Goal: Task Accomplishment & Management: Use online tool/utility

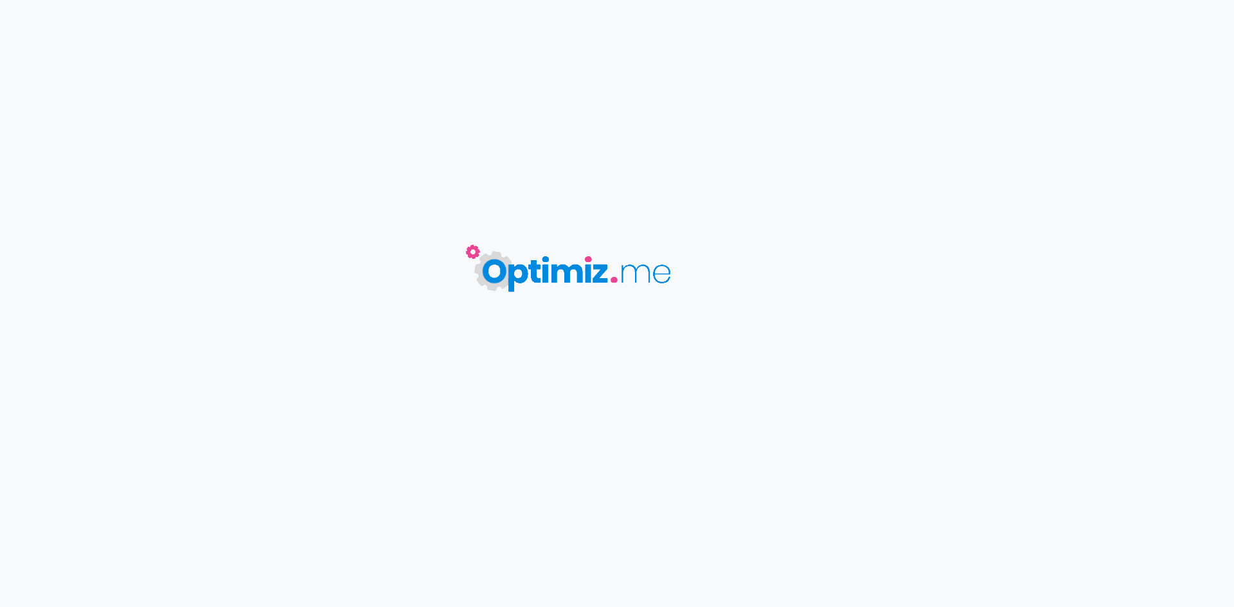
type input "Rentrée zen : top 5 des activités bien-être pour prolonger les bienfaits de l'é…"
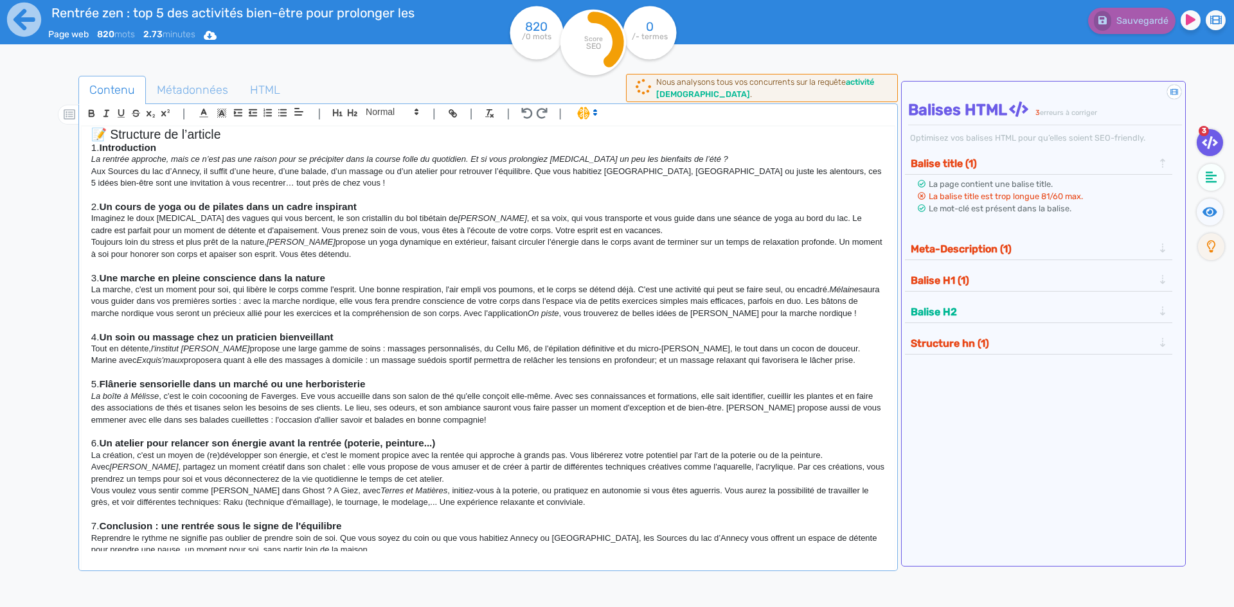
scroll to position [236, 0]
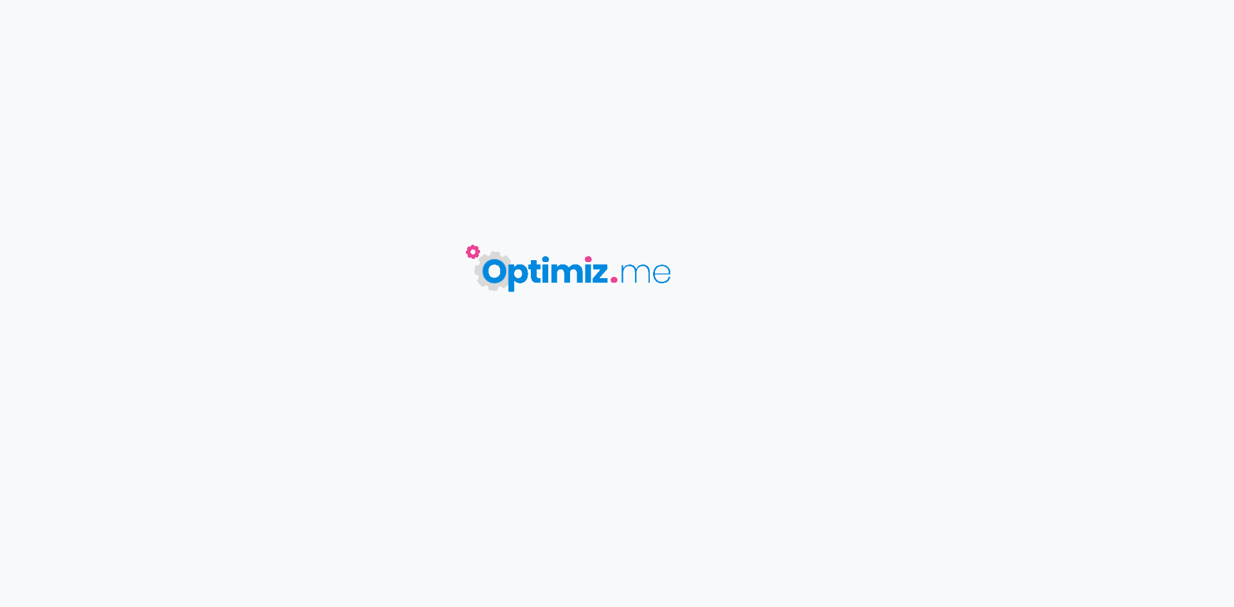
type input "Les couleurs de l'automne : idées de balades pour profiter de l'été indien"
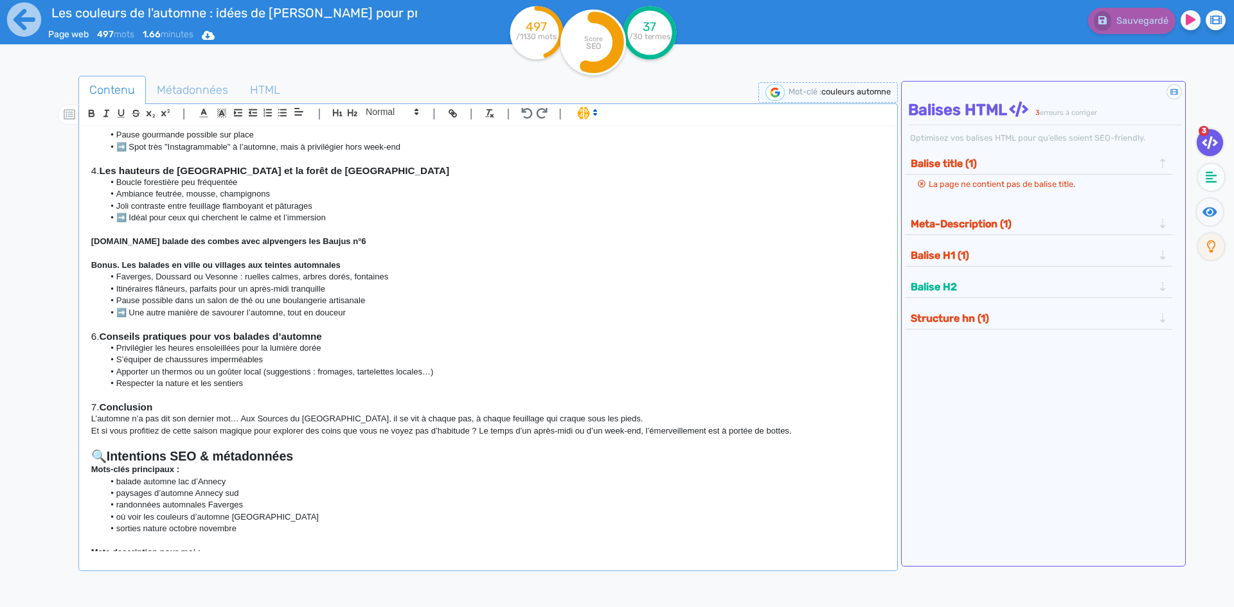
scroll to position [330, 0]
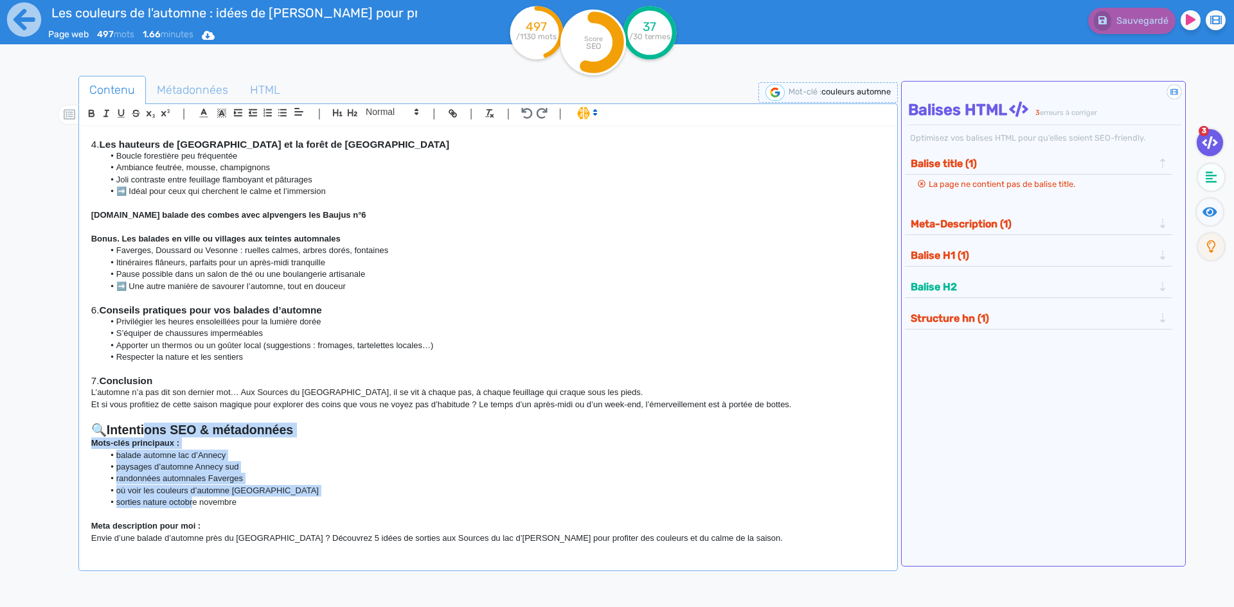
drag, startPoint x: 152, startPoint y: 436, endPoint x: 193, endPoint y: 501, distance: 76.5
click at [193, 501] on div "🎯 Objectifs de l’article Donner envie de (re)découvrir les paysages d’automne d…" at bounding box center [488, 340] width 813 height 426
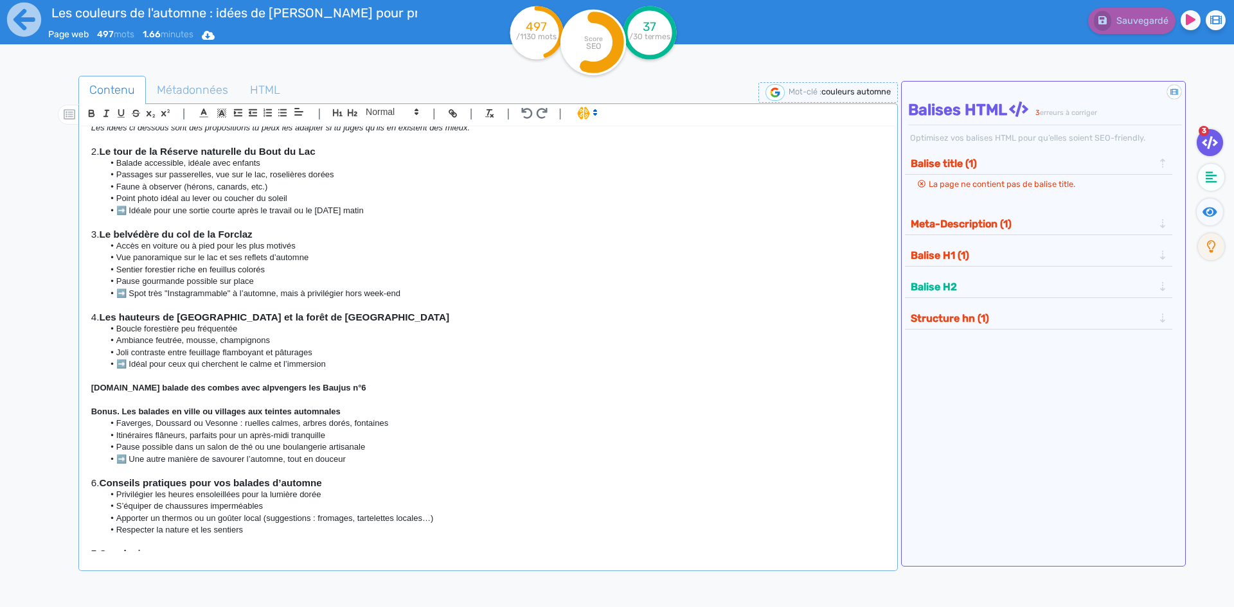
scroll to position [0, 0]
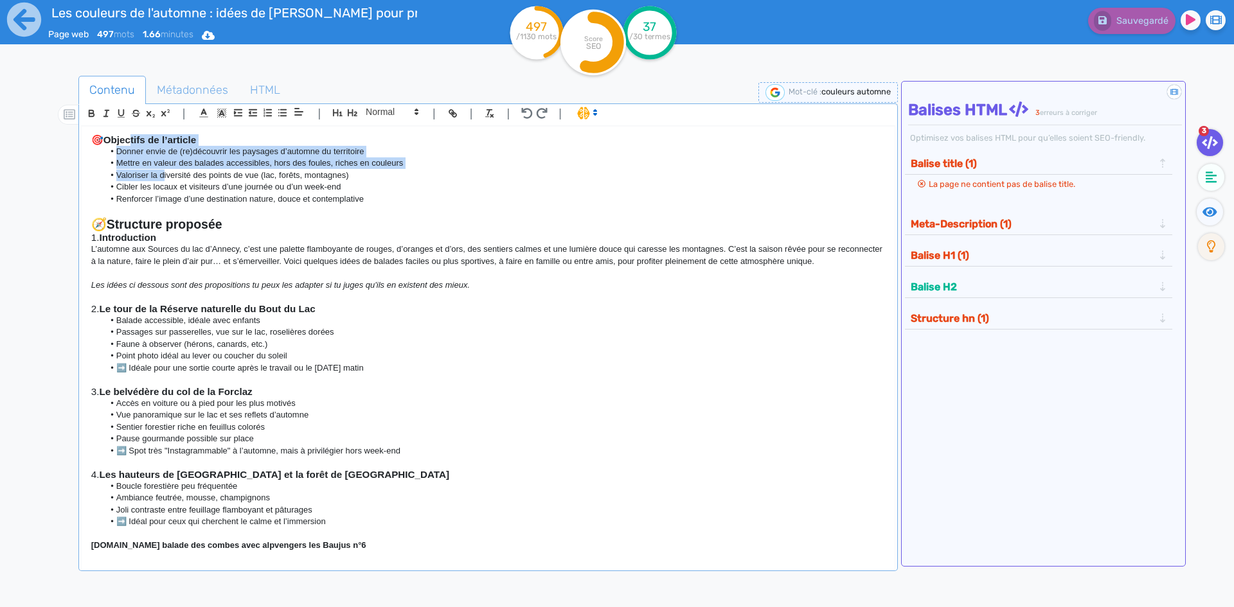
drag, startPoint x: 135, startPoint y: 141, endPoint x: 165, endPoint y: 171, distance: 41.8
click at [165, 171] on div "🎯 Objectifs de l’article Donner envie de (re)découvrir les paysages d’automne d…" at bounding box center [488, 340] width 813 height 426
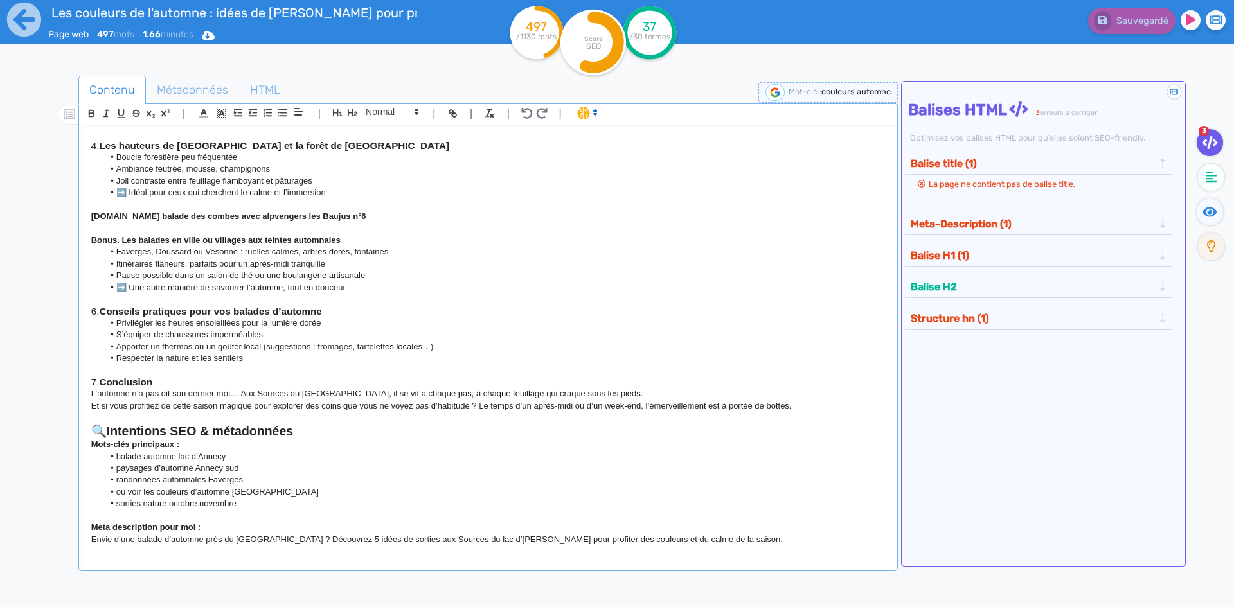
scroll to position [330, 0]
drag, startPoint x: 125, startPoint y: 526, endPoint x: 238, endPoint y: 557, distance: 117.3
click at [233, 556] on div "🎯 Objectifs de l’article Donner envie de (re)découvrir les paysages d’automne d…" at bounding box center [488, 350] width 814 height 448
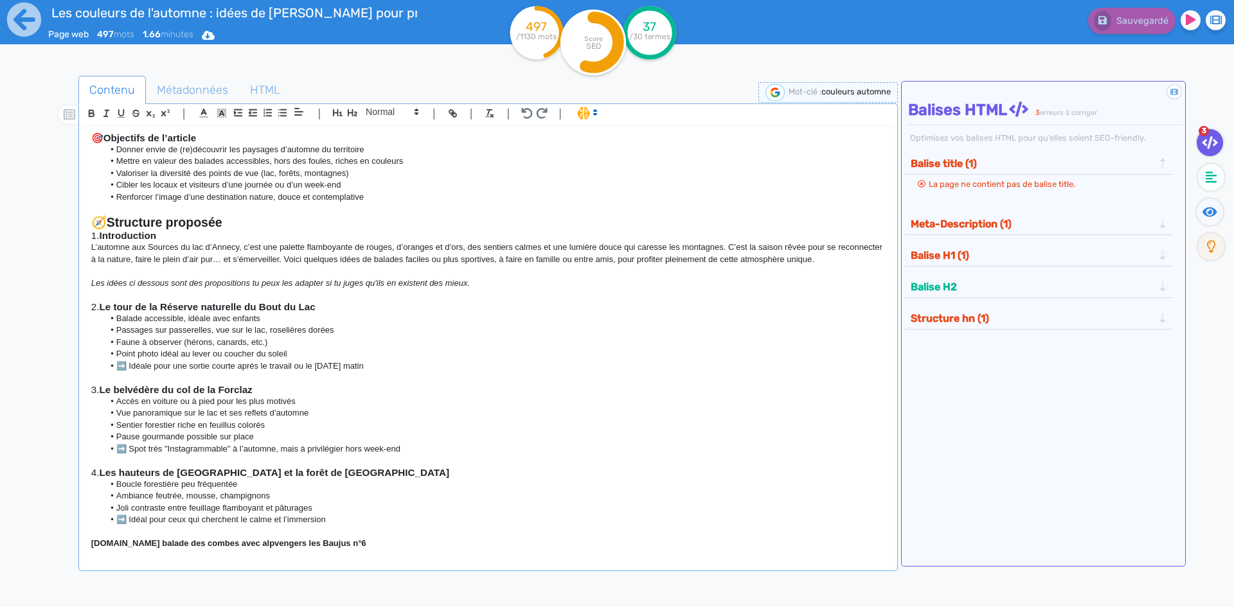
scroll to position [0, 0]
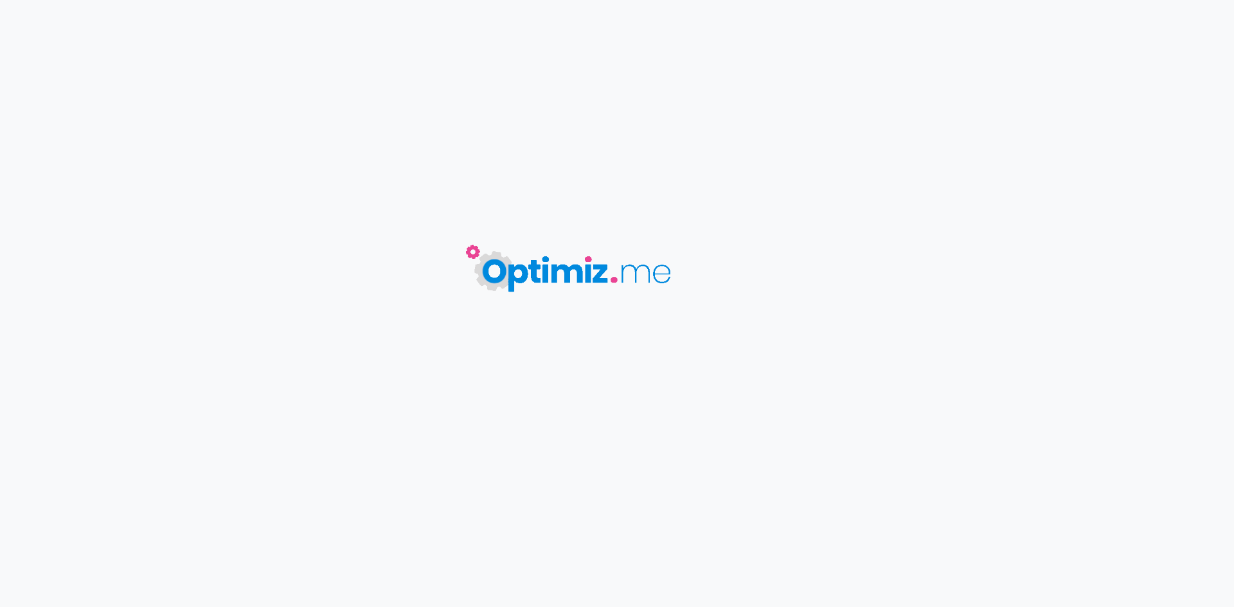
type input "5 raisons de venir aux Sources du [GEOGRAPHIC_DATA] en automne (et pas en été !)"
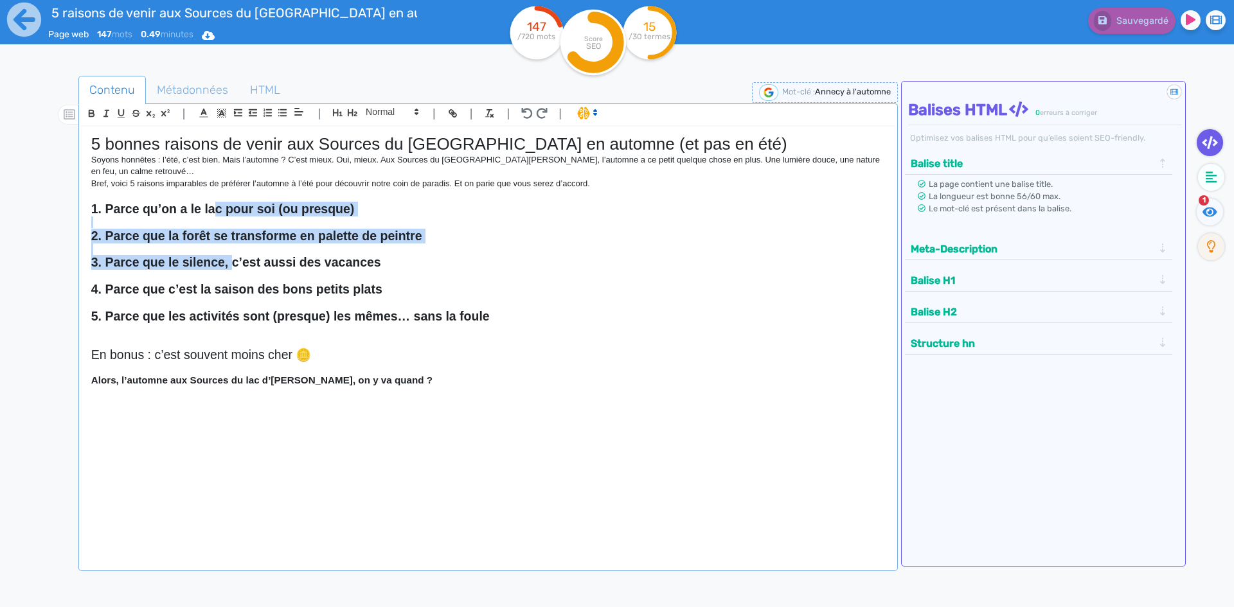
drag, startPoint x: 213, startPoint y: 201, endPoint x: 230, endPoint y: 253, distance: 54.1
click at [230, 244] on div "5 bonnes raisons de venir aux Sources du lac d’Annecy en automne (et pas en été…" at bounding box center [488, 340] width 813 height 426
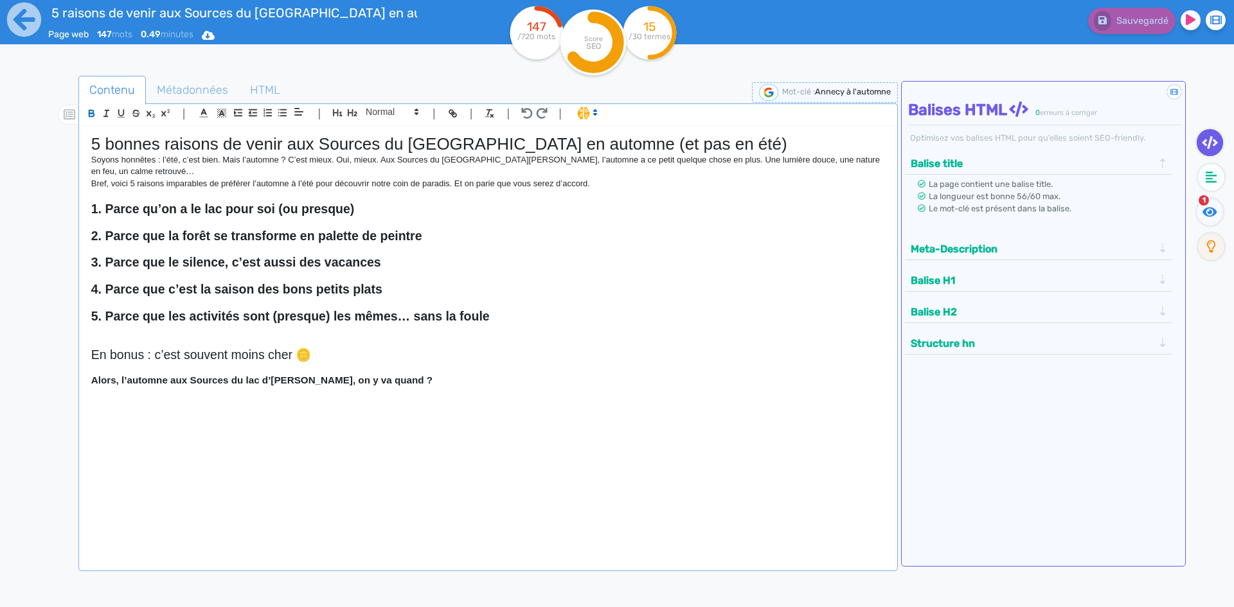
click at [238, 285] on h2 "4. Parce que c’est la saison des bons petits plats" at bounding box center [488, 289] width 794 height 15
click at [264, 336] on p at bounding box center [488, 342] width 794 height 12
click at [297, 431] on div "5 bonnes raisons de venir aux Sources du lac d’Annecy en automne (et pas en été…" at bounding box center [488, 340] width 813 height 426
click at [513, 377] on div "5 bonnes raisons de venir aux Sources du lac d’Annecy en automne (et pas en été…" at bounding box center [488, 340] width 813 height 426
click at [325, 348] on h2 "En bonus : c’est souvent moins cher 🪙" at bounding box center [488, 355] width 794 height 15
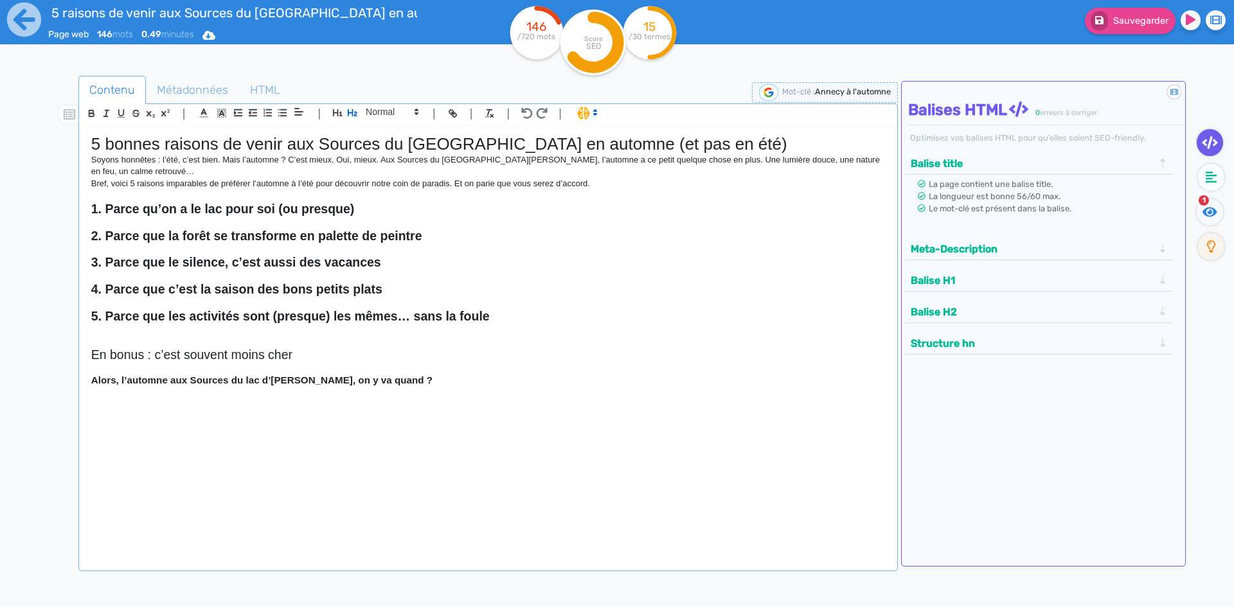
click at [459, 375] on h3 "Alors, l’automne aux Sources du lac d’Annecy, on y va quand ?" at bounding box center [488, 381] width 794 height 12
click at [136, 348] on h2 "En bonus : c’est souvent moins cher" at bounding box center [488, 355] width 794 height 15
click at [453, 387] on p at bounding box center [488, 393] width 794 height 12
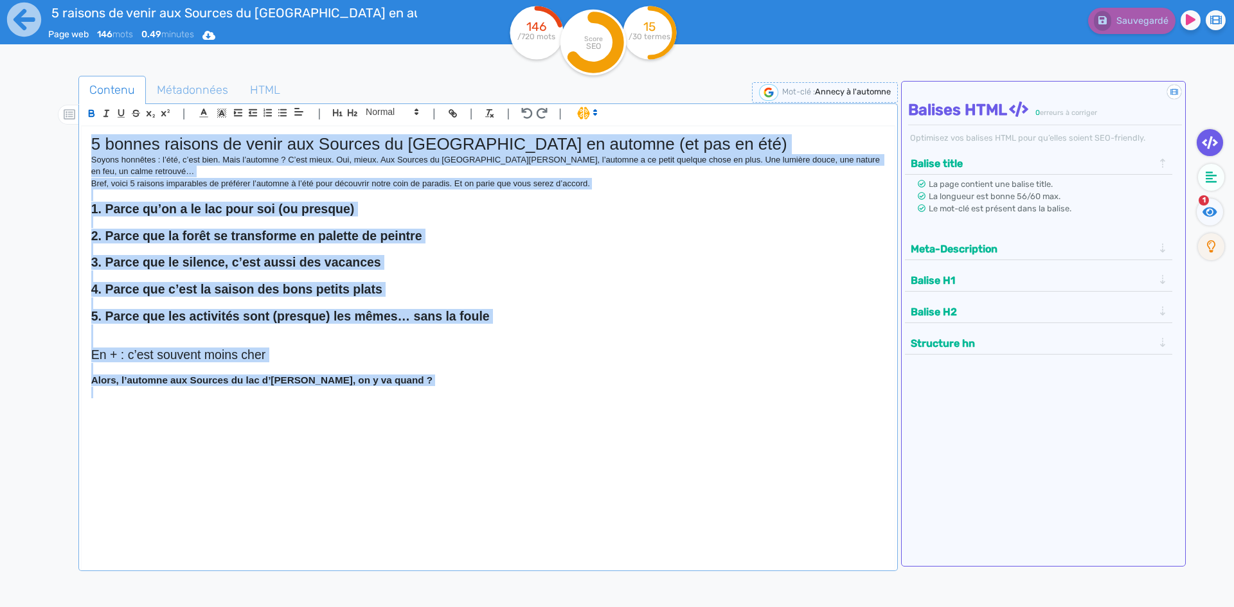
drag, startPoint x: 449, startPoint y: 380, endPoint x: 90, endPoint y: 120, distance: 443.2
click at [89, 120] on quill-editor "| | H3 H4 H5 H6 Normal | | | | 5 bonnes raisons de venir aux Sources du lac d’A…" at bounding box center [488, 328] width 814 height 448
copy div "5 bonnes raisons de venir aux Sources du lac d’Annecy en automne (et pas en été…"
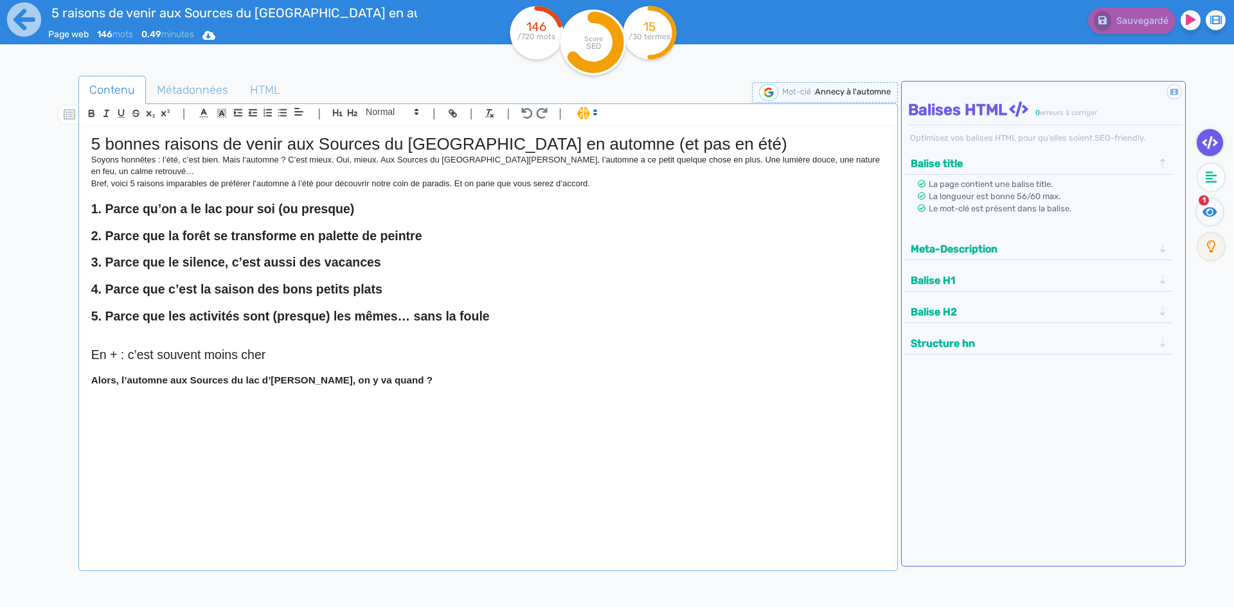
click at [391, 399] on p at bounding box center [488, 405] width 794 height 12
click at [96, 145] on h1 "5 bonnes raisons de venir aux Sources du lac d’Annecy en automne (et pas en été)" at bounding box center [488, 144] width 794 height 20
click at [89, 143] on div "5 bonnes raisons de venir aux Sources du lac d’Annecy en automne (et pas en été…" at bounding box center [488, 340] width 813 height 426
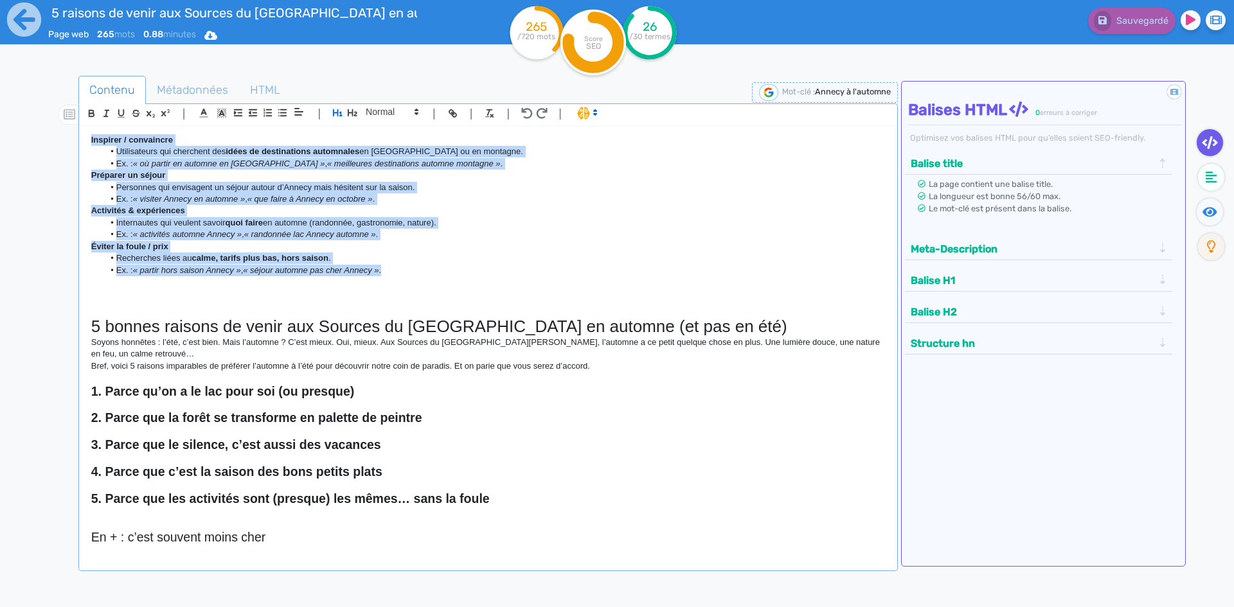
drag, startPoint x: 390, startPoint y: 274, endPoint x: 55, endPoint y: 112, distance: 371.7
click at [55, 112] on div "Contenu Métadonnées HTML | | H3 H4 H5 H6 Normal | | | | Inspirer / convaincre U…" at bounding box center [635, 381] width 1197 height 616
click at [94, 114] on icon "button" at bounding box center [91, 113] width 11 height 11
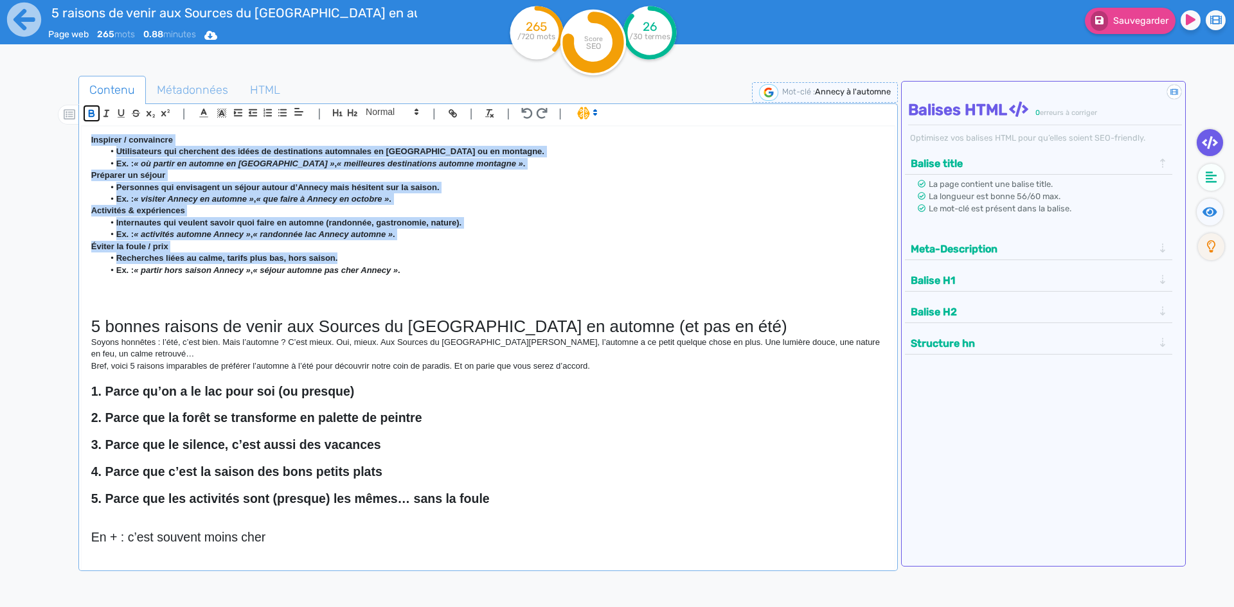
click at [94, 114] on icon "button" at bounding box center [91, 113] width 11 height 11
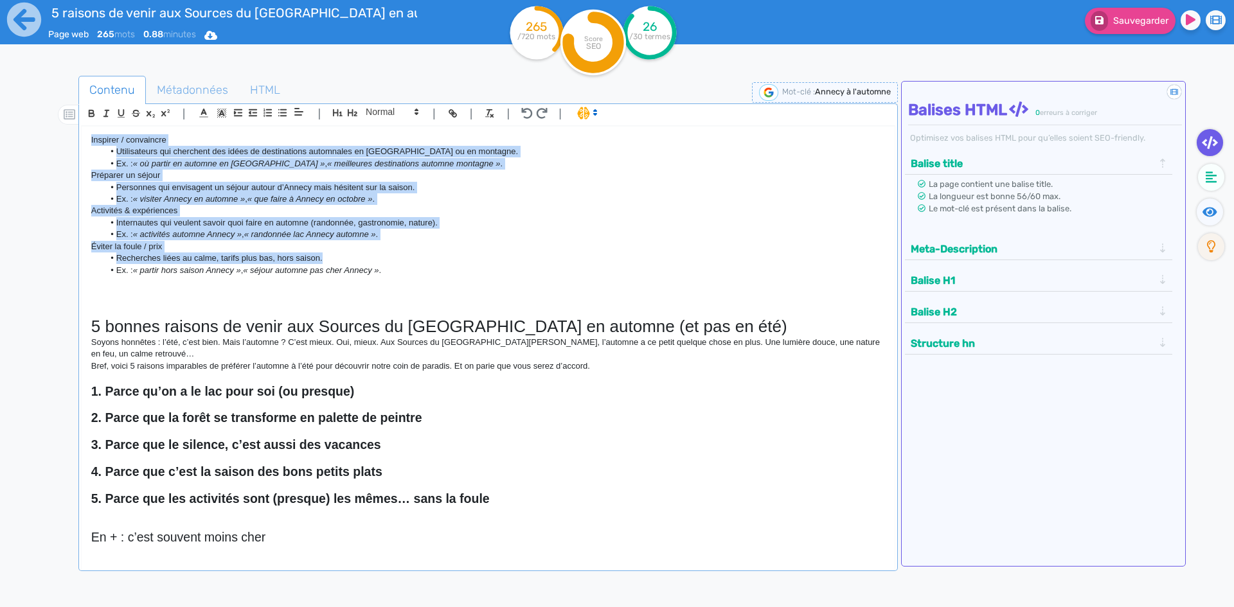
click at [355, 201] on em "« que faire à Annecy en octobre »" at bounding box center [309, 199] width 125 height 10
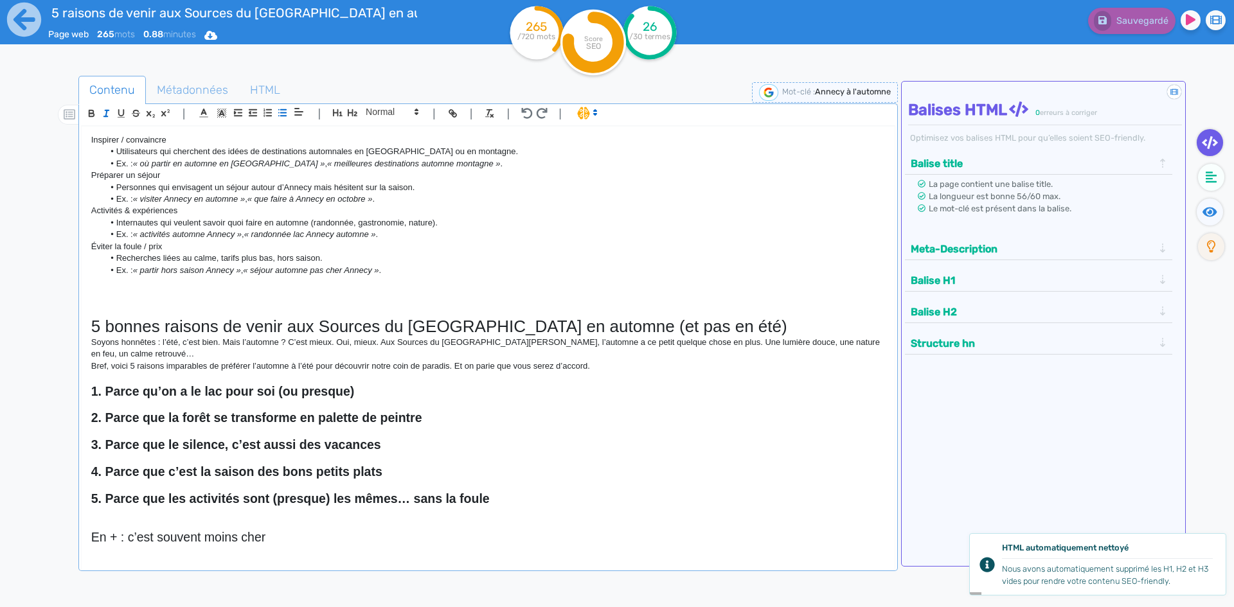
click at [406, 275] on li "Ex. : « partir hors saison Annecy » , « séjour automne pas cher Annecy » ." at bounding box center [493, 271] width 781 height 12
click at [306, 212] on p "Activités & expériences" at bounding box center [488, 211] width 794 height 12
drag, startPoint x: 91, startPoint y: 138, endPoint x: 302, endPoint y: 177, distance: 215.2
click at [91, 138] on p "Inspirer / convaincre" at bounding box center [488, 140] width 794 height 12
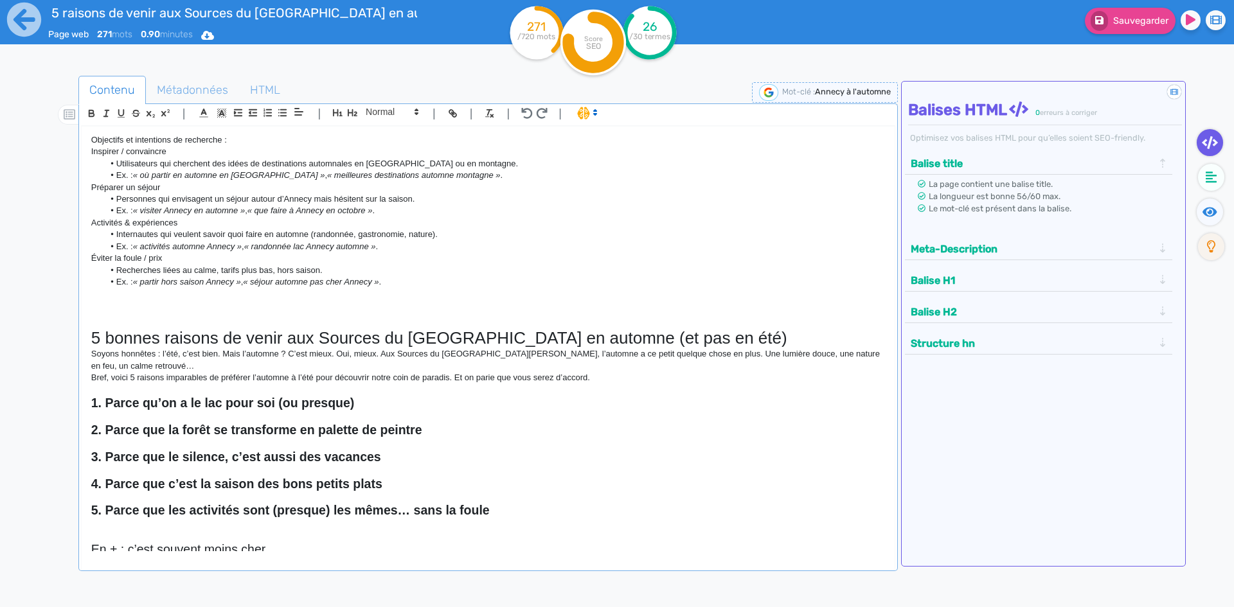
click at [221, 134] on p "Objectifs et intentions de recherche :" at bounding box center [488, 140] width 794 height 12
click at [92, 106] on button "button" at bounding box center [91, 113] width 15 height 15
click at [263, 158] on li "Utilisateurs qui cherchent des idées de destinations automnales en France ou en…" at bounding box center [493, 164] width 781 height 12
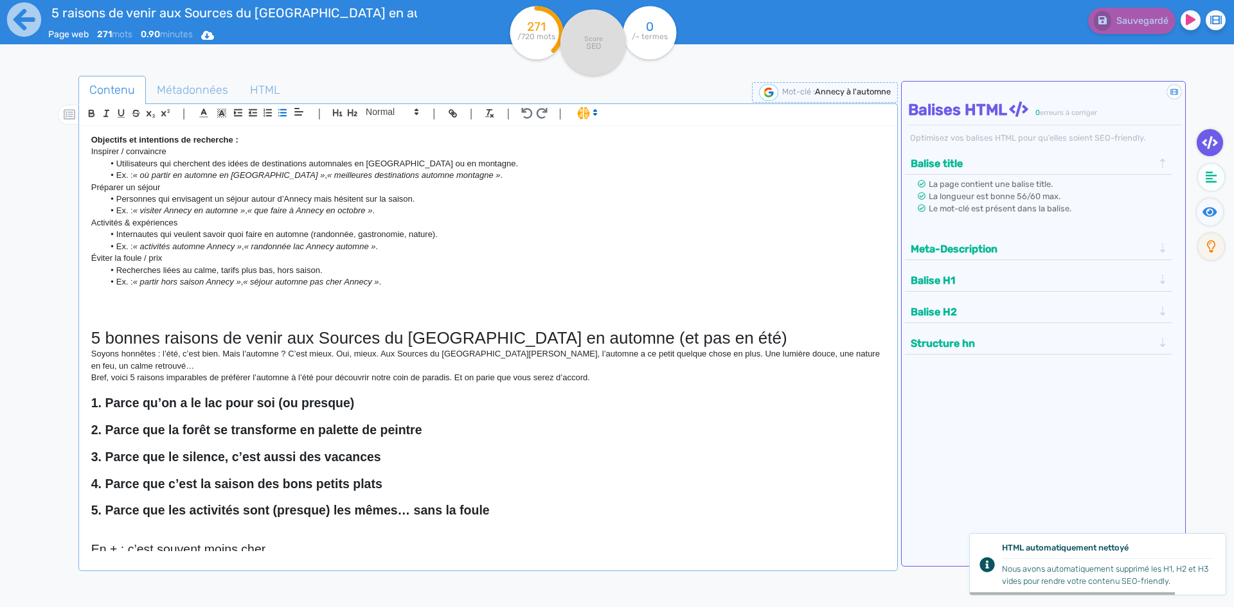
click at [194, 300] on h1 at bounding box center [488, 299] width 794 height 20
click at [220, 294] on h1 at bounding box center [488, 299] width 794 height 20
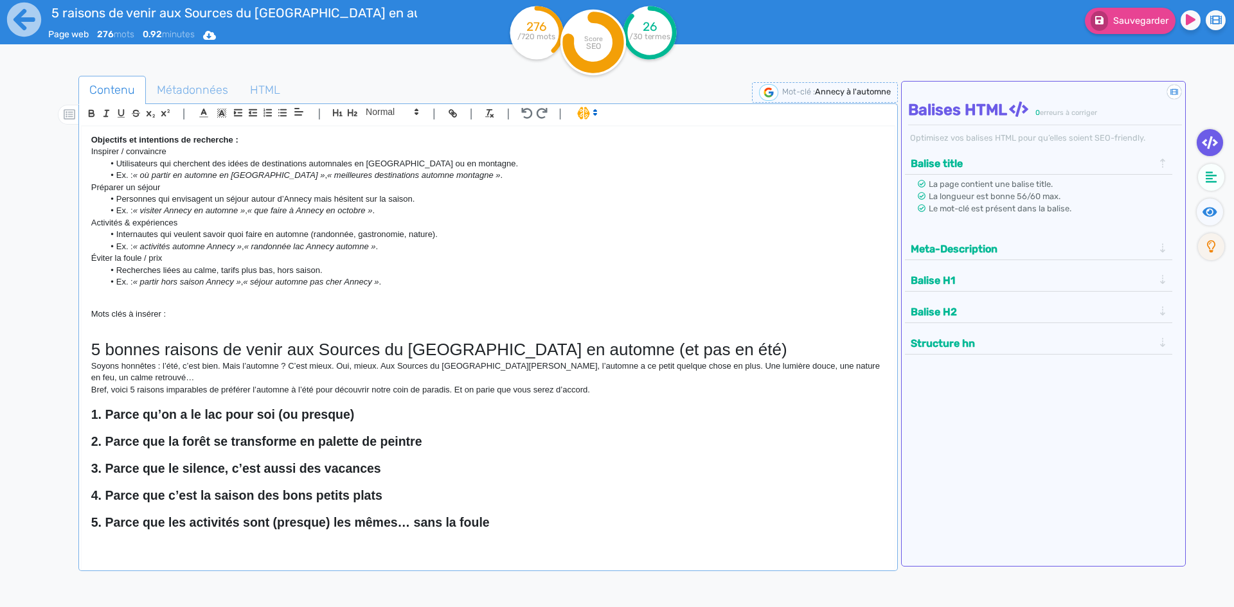
click at [111, 315] on p "Mots clés à insérer :" at bounding box center [488, 315] width 794 height 12
drag, startPoint x: 195, startPoint y: 302, endPoint x: 28, endPoint y: 305, distance: 166.5
click at [28, 305] on div "5 raisons de venir aux Sources du lac d'Annecy en automne (et pas en été !) Pag…" at bounding box center [617, 344] width 1234 height 688
click at [163, 309] on p "Mots clés à insérer :" at bounding box center [488, 315] width 794 height 12
drag, startPoint x: 175, startPoint y: 316, endPoint x: 69, endPoint y: 316, distance: 106.1
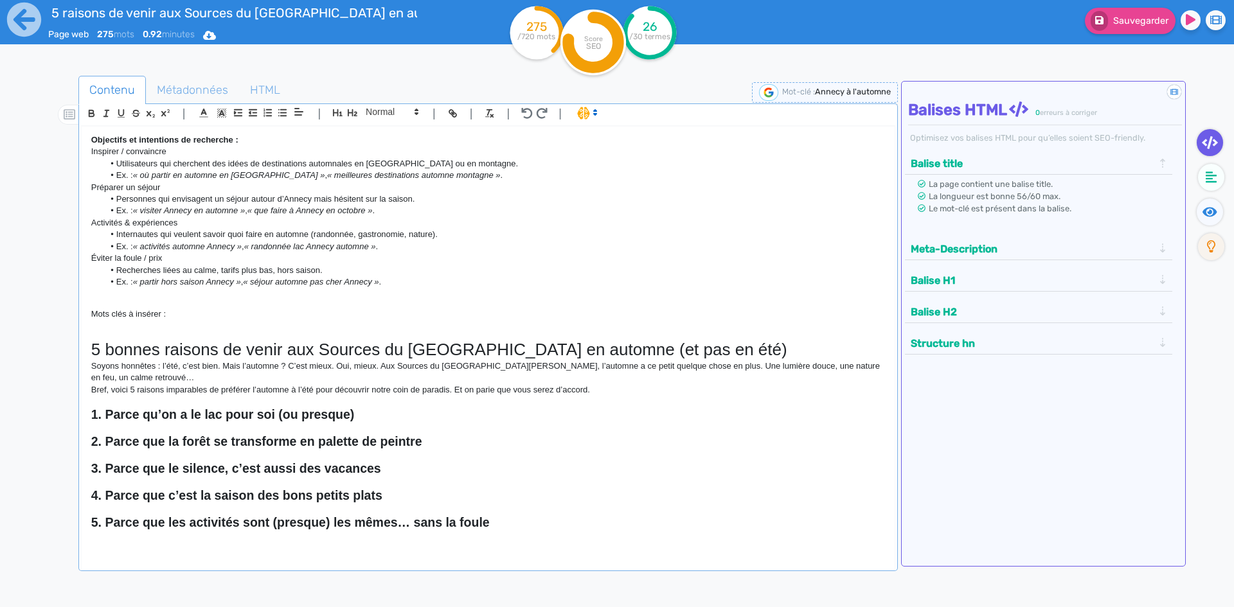
click at [69, 316] on div "Contenu Métadonnées HTML | | H3 H4 H5 H6 Normal | | | | Objectifs et intentions…" at bounding box center [635, 381] width 1197 height 616
click at [87, 108] on icon "button" at bounding box center [91, 113] width 11 height 11
click at [163, 332] on h1 at bounding box center [488, 330] width 794 height 20
click at [226, 338] on h1 at bounding box center [488, 330] width 794 height 20
click at [230, 321] on h1 at bounding box center [488, 330] width 794 height 20
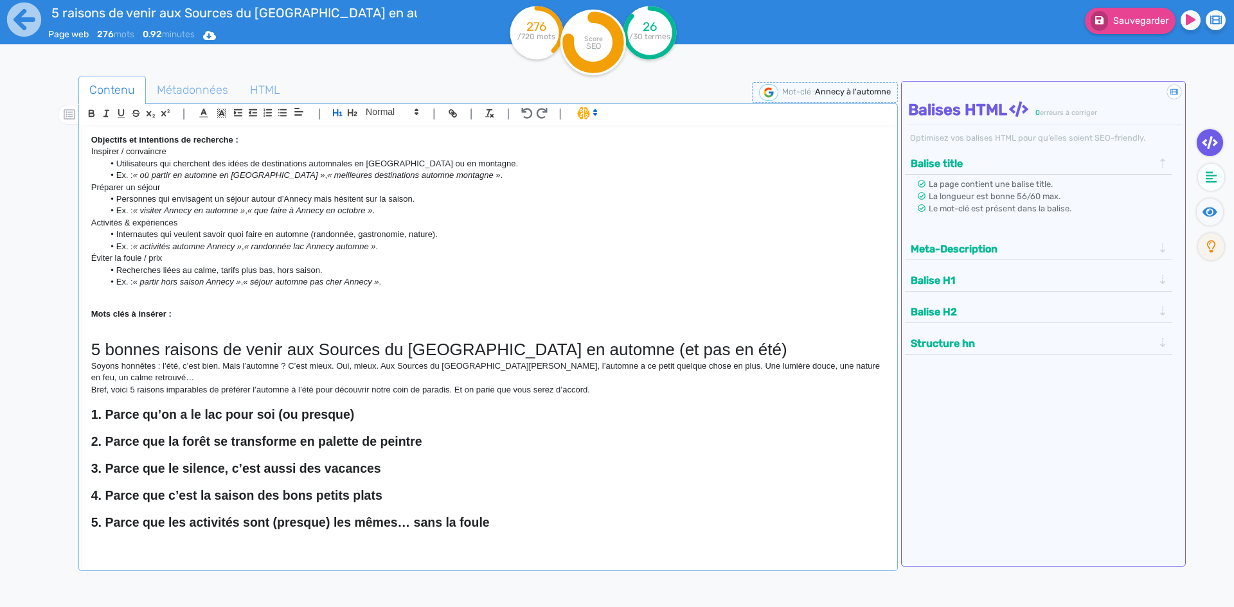
click at [247, 312] on p "Mots clés à insérer :" at bounding box center [488, 315] width 794 height 12
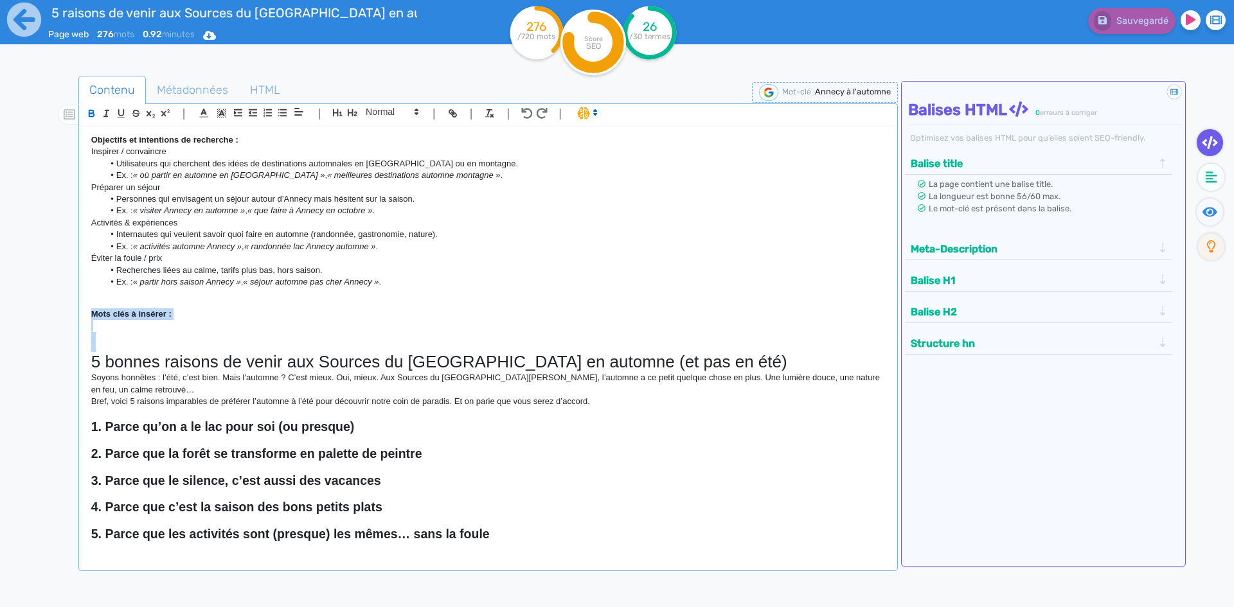
drag, startPoint x: 160, startPoint y: 337, endPoint x: 49, endPoint y: 312, distance: 114.0
click at [49, 312] on div "Contenu Métadonnées HTML | | H3 H4 H5 H6 Normal | | | | Objectifs et intentions…" at bounding box center [635, 381] width 1197 height 616
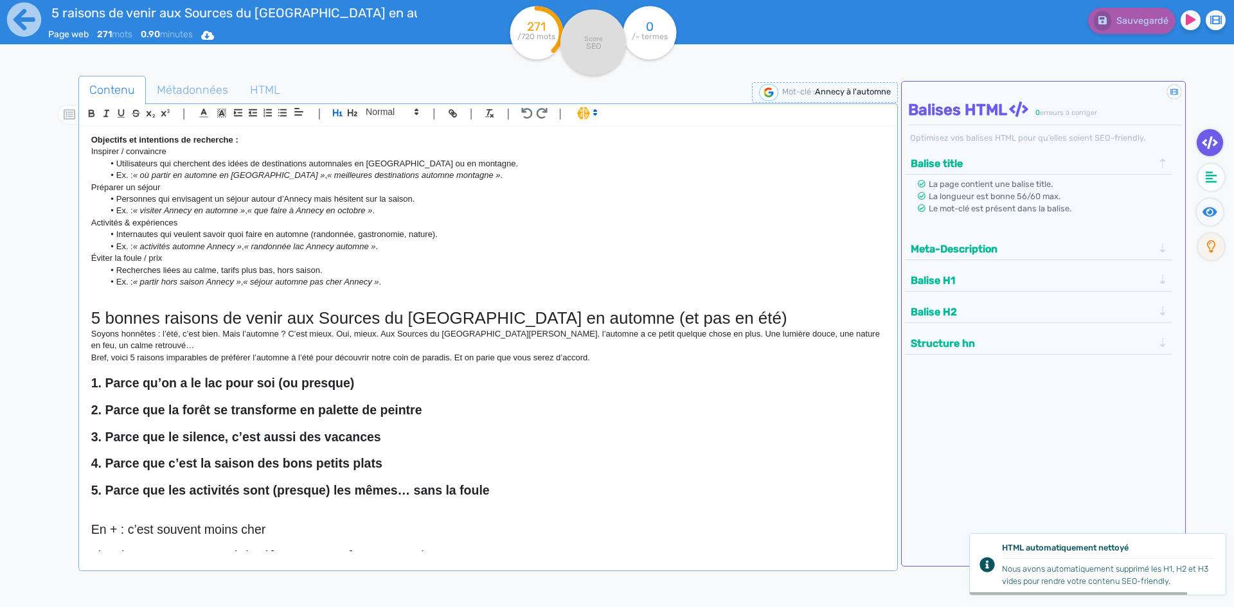
scroll to position [52, 0]
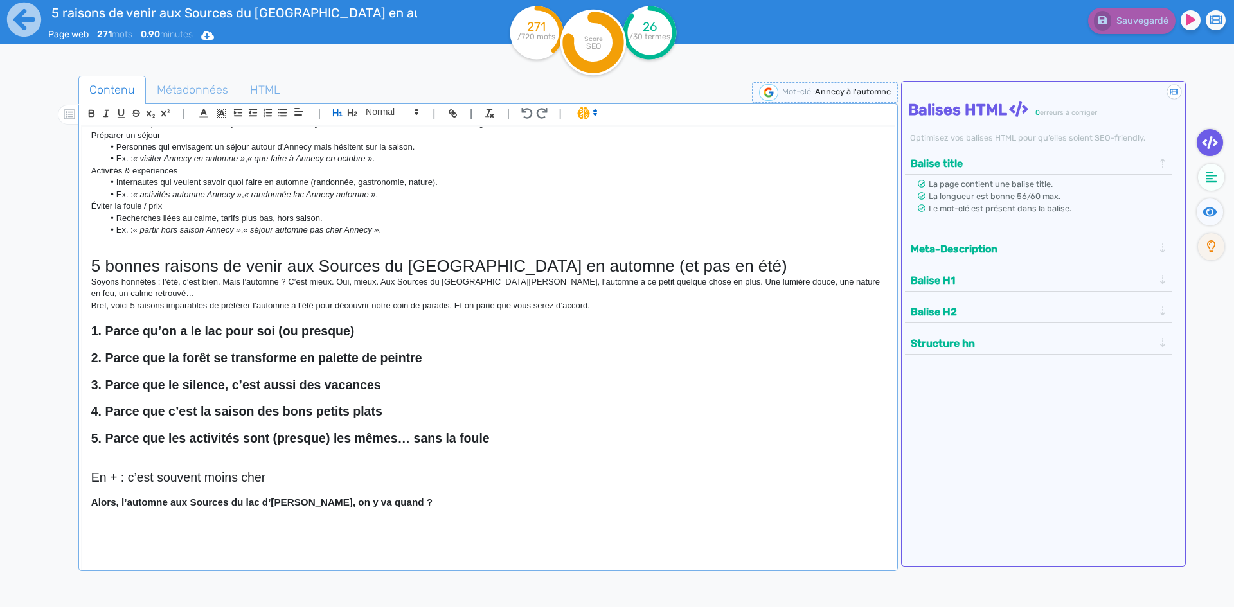
drag, startPoint x: 517, startPoint y: 453, endPoint x: 532, endPoint y: 442, distance: 18.0
click at [518, 452] on p at bounding box center [488, 453] width 794 height 12
click at [532, 442] on h2 "5. Parce que les activités sont (presque) les mêmes… sans la foule" at bounding box center [488, 438] width 794 height 15
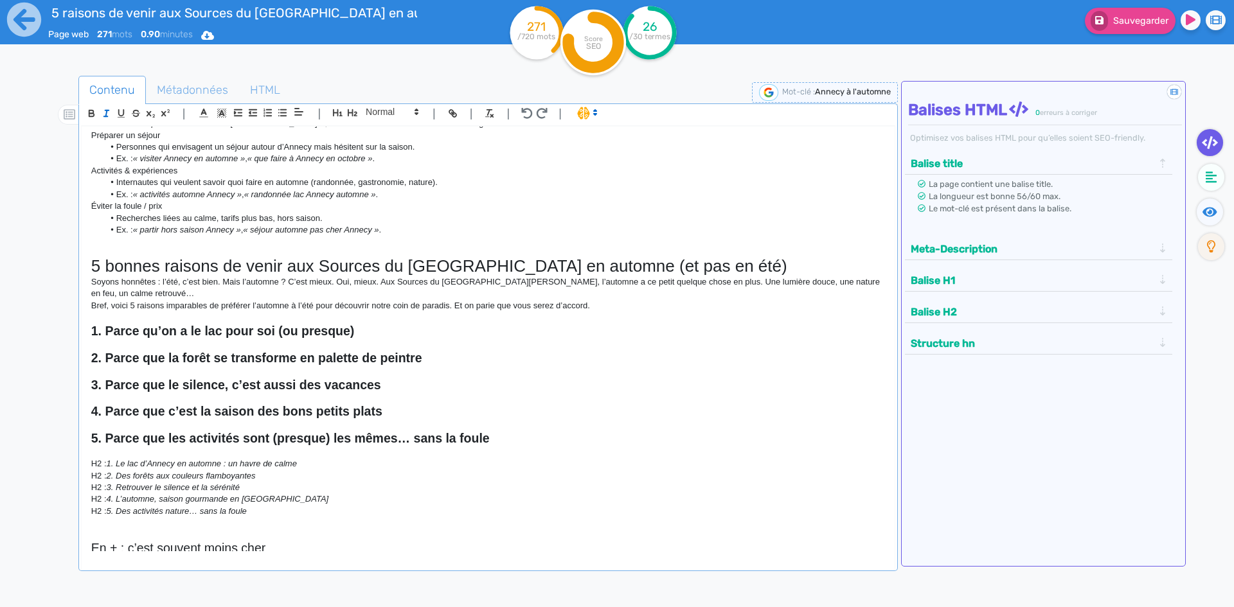
click at [376, 332] on h2 "1. Parce qu’on a le lac pour soi (ou presque)" at bounding box center [488, 331] width 794 height 15
drag, startPoint x: 448, startPoint y: 357, endPoint x: 106, endPoint y: 361, distance: 342.0
click at [106, 361] on h2 "2. Parce que la forêt se transforme en palette de peintre" at bounding box center [488, 358] width 794 height 15
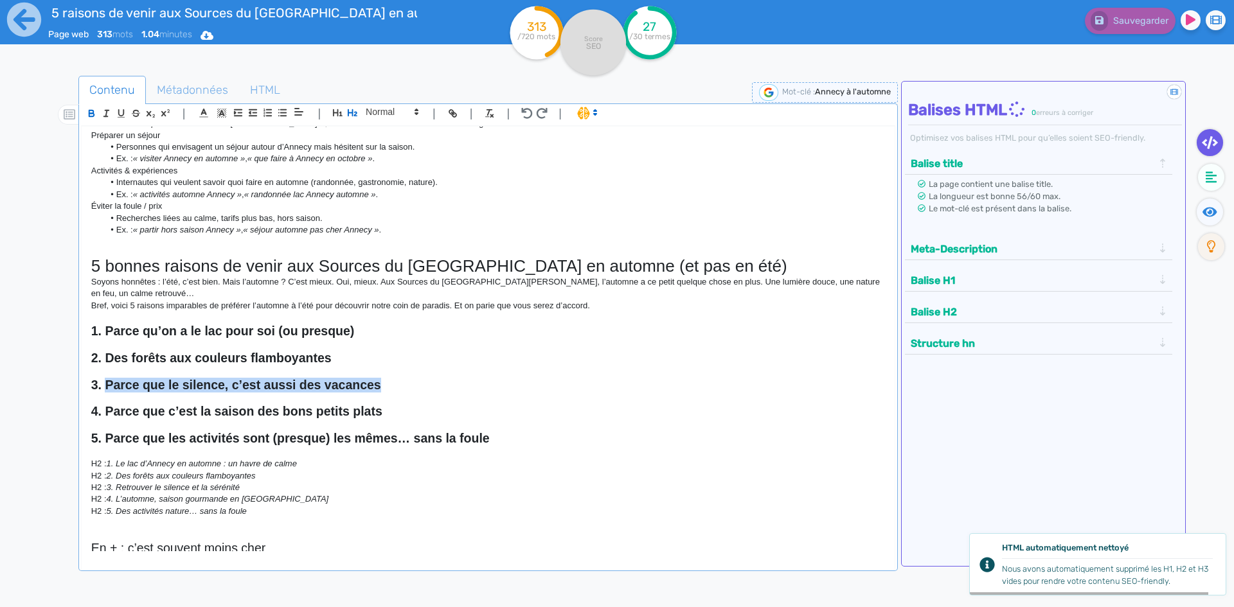
drag, startPoint x: 388, startPoint y: 385, endPoint x: 118, endPoint y: 390, distance: 270.0
click at [107, 382] on h2 "3. Parce que le silence, c’est aussi des vacances" at bounding box center [488, 385] width 794 height 15
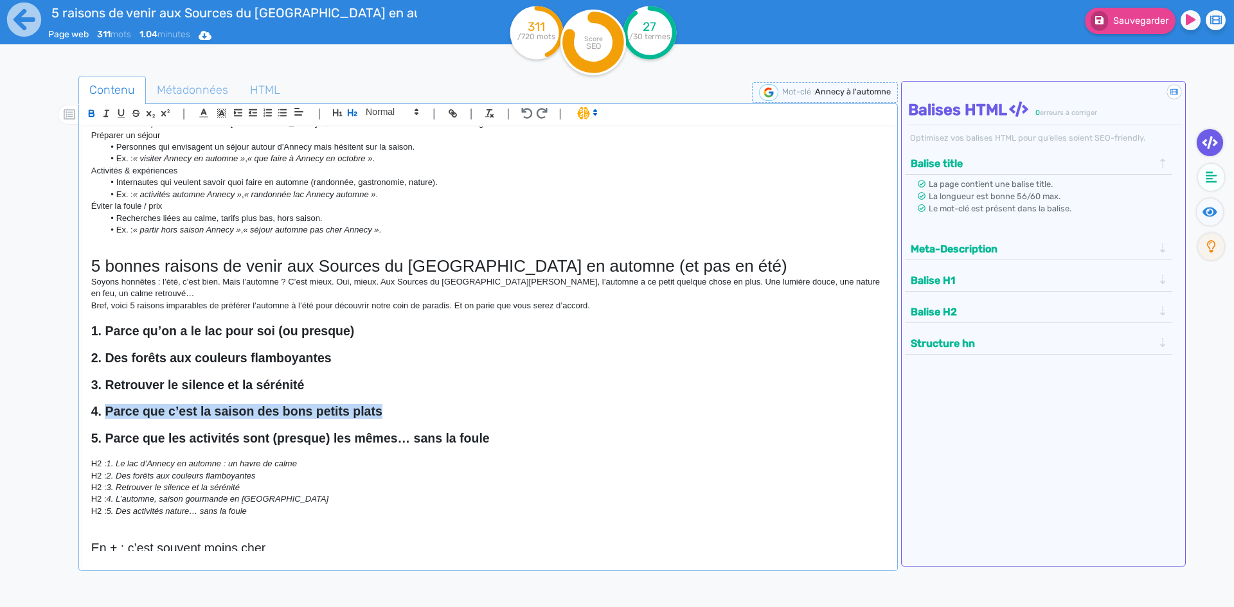
drag, startPoint x: 411, startPoint y: 413, endPoint x: 107, endPoint y: 417, distance: 304.1
click at [107, 417] on h2 "4. Parce que c’est la saison des bons petits plats" at bounding box center [488, 411] width 794 height 15
drag, startPoint x: 382, startPoint y: 335, endPoint x: 105, endPoint y: 335, distance: 276.4
click at [105, 335] on h2 "1. Parce qu’on a le lac pour soi (ou presque)" at bounding box center [488, 331] width 794 height 15
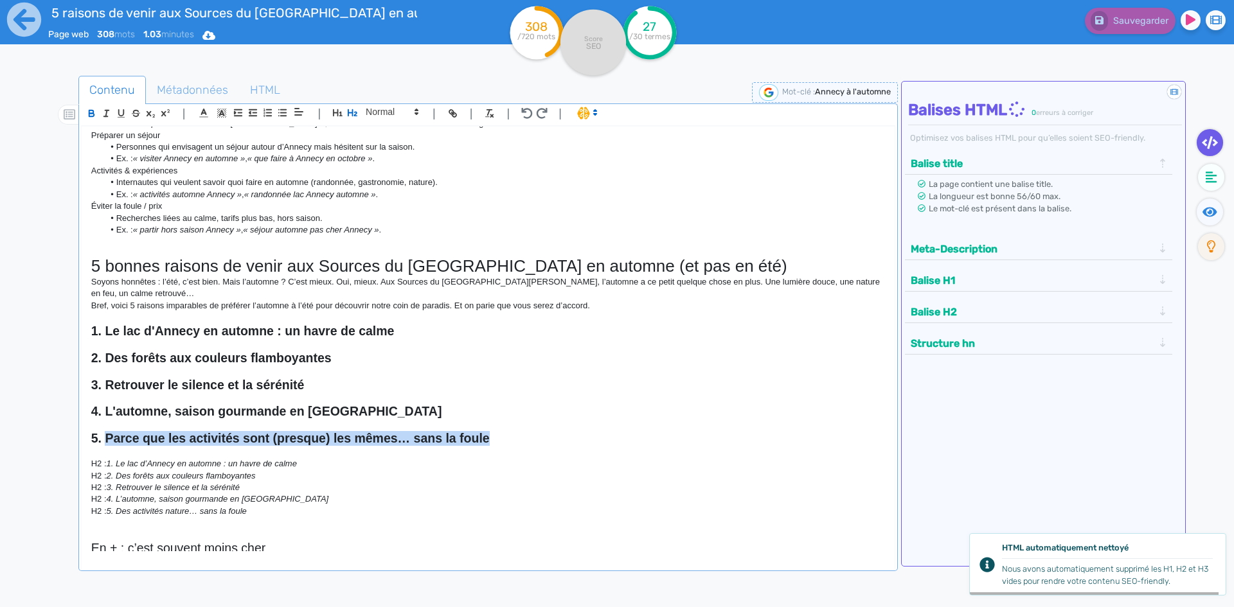
drag, startPoint x: 524, startPoint y: 438, endPoint x: 106, endPoint y: 439, distance: 417.8
click at [106, 439] on h2 "5. Parce que les activités sont (presque) les mêmes… sans la foule" at bounding box center [488, 438] width 794 height 15
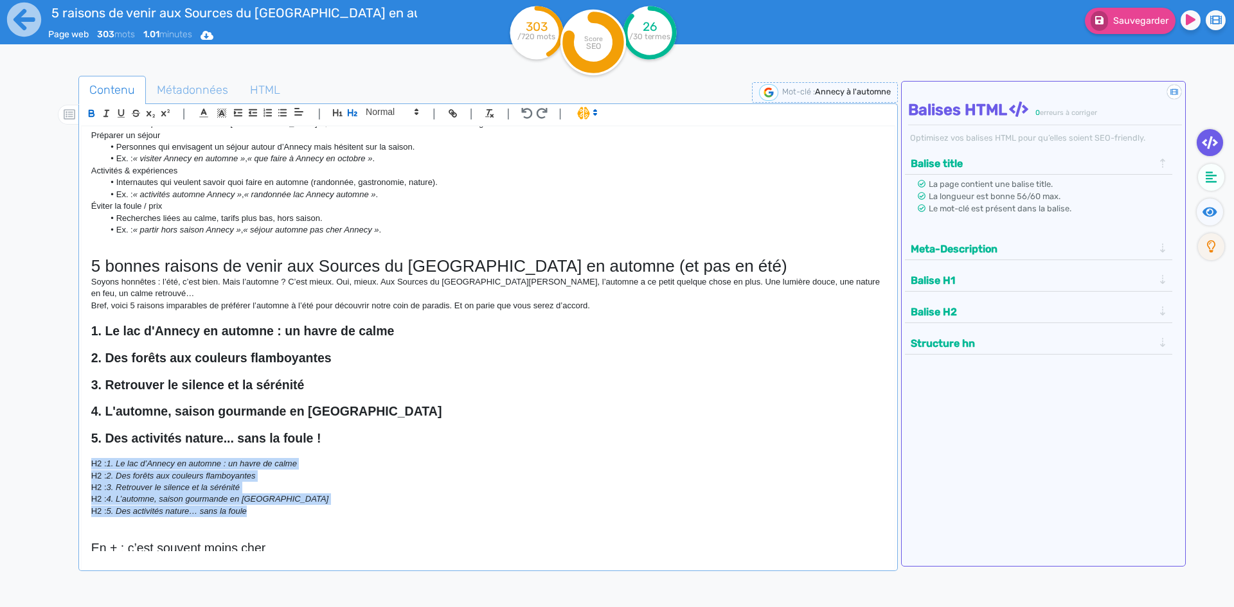
drag, startPoint x: 291, startPoint y: 510, endPoint x: 76, endPoint y: 465, distance: 220.1
click at [76, 465] on div "Contenu Métadonnées HTML | | H3 H4 H5 H6 Normal | | | | Objectifs et intentions…" at bounding box center [635, 381] width 1197 height 616
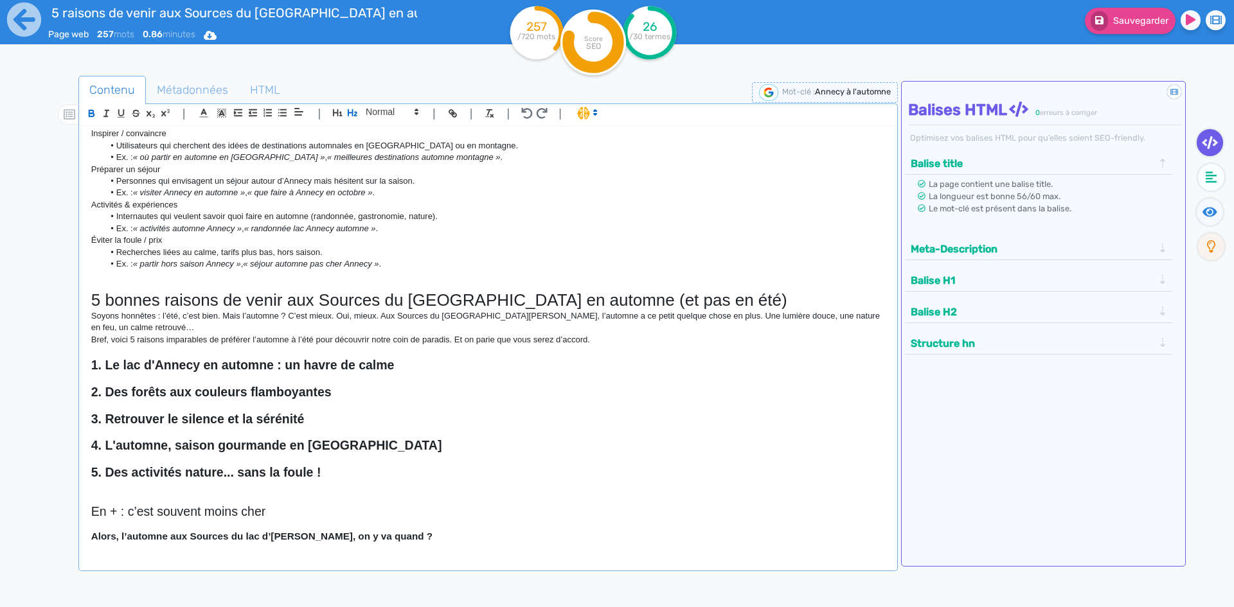
scroll to position [0, 0]
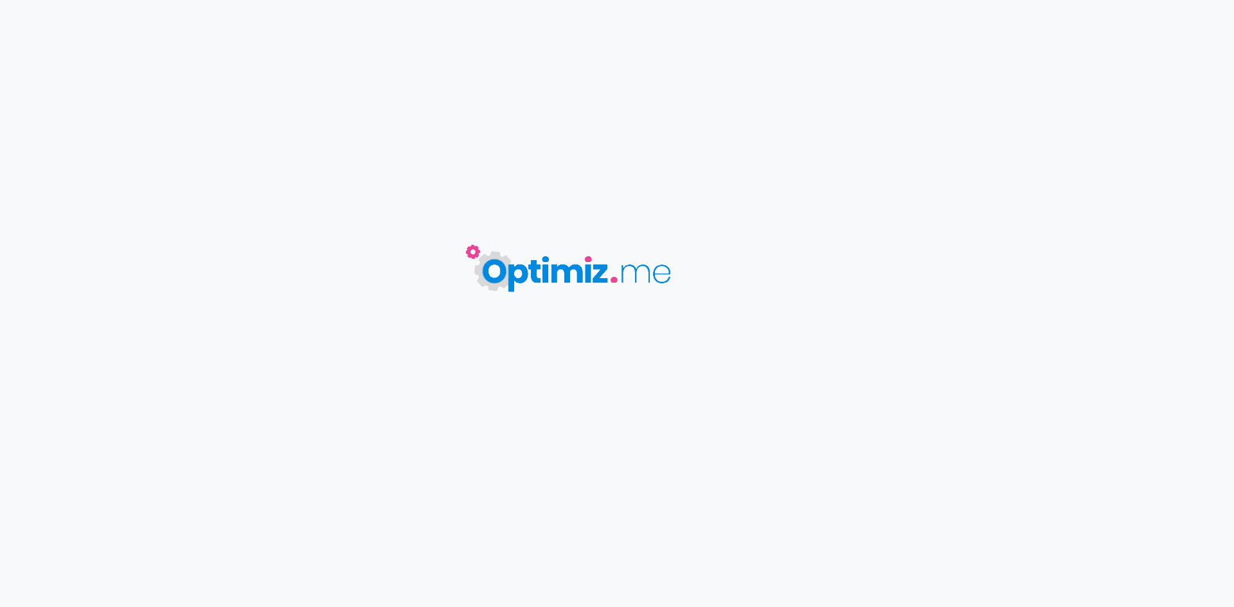
type input "Rentrée zen : top 5 des activités bien-être pour prolonger les bienfaits de l'é…"
